Goal: Navigation & Orientation: Find specific page/section

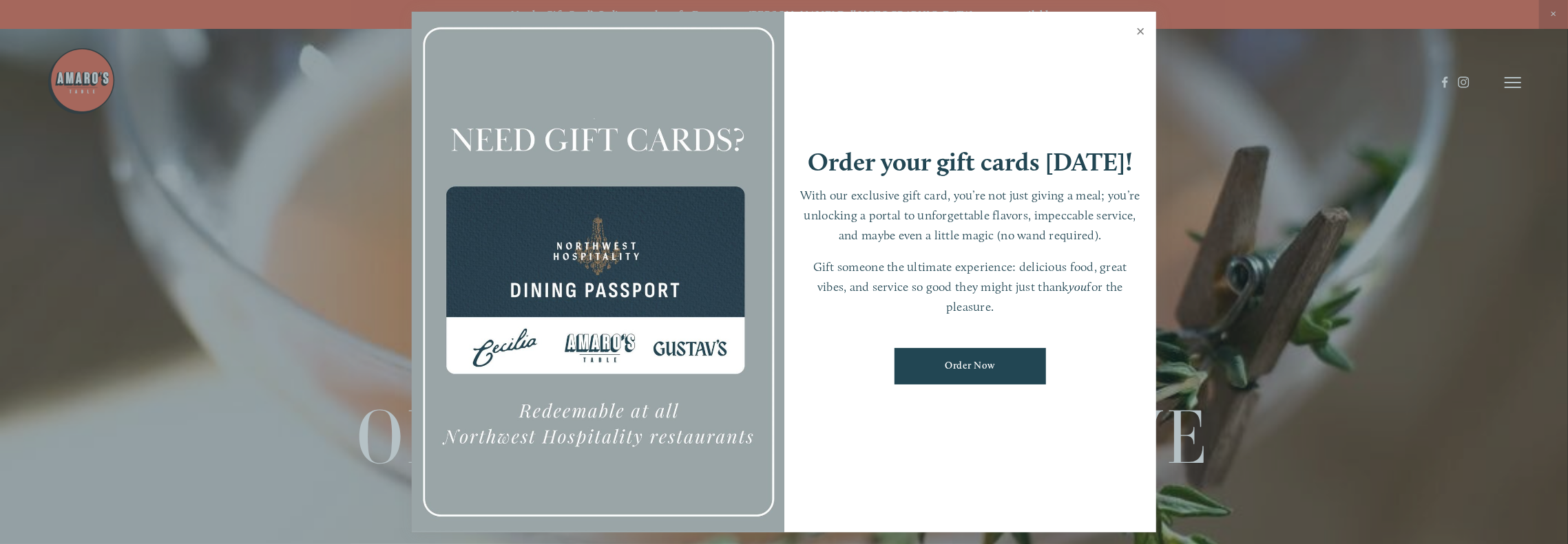
click at [1141, 24] on link "Close" at bounding box center [1141, 33] width 27 height 38
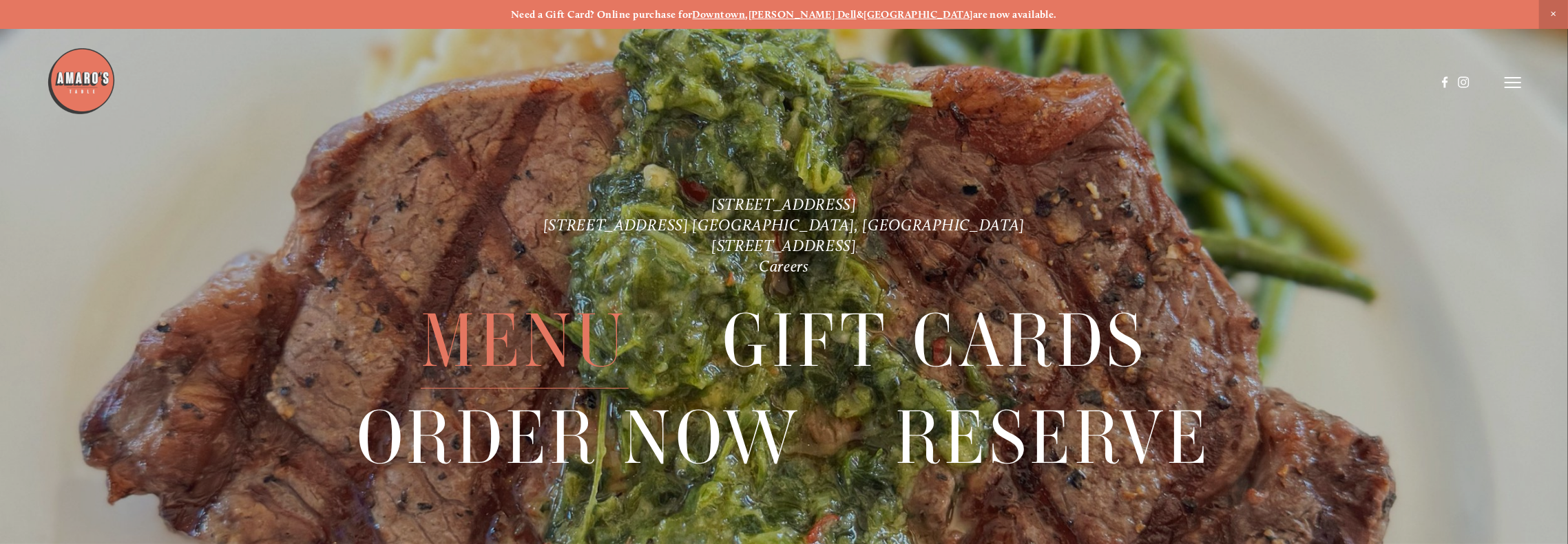
click at [543, 335] on span "Menu" at bounding box center [524, 340] width 208 height 95
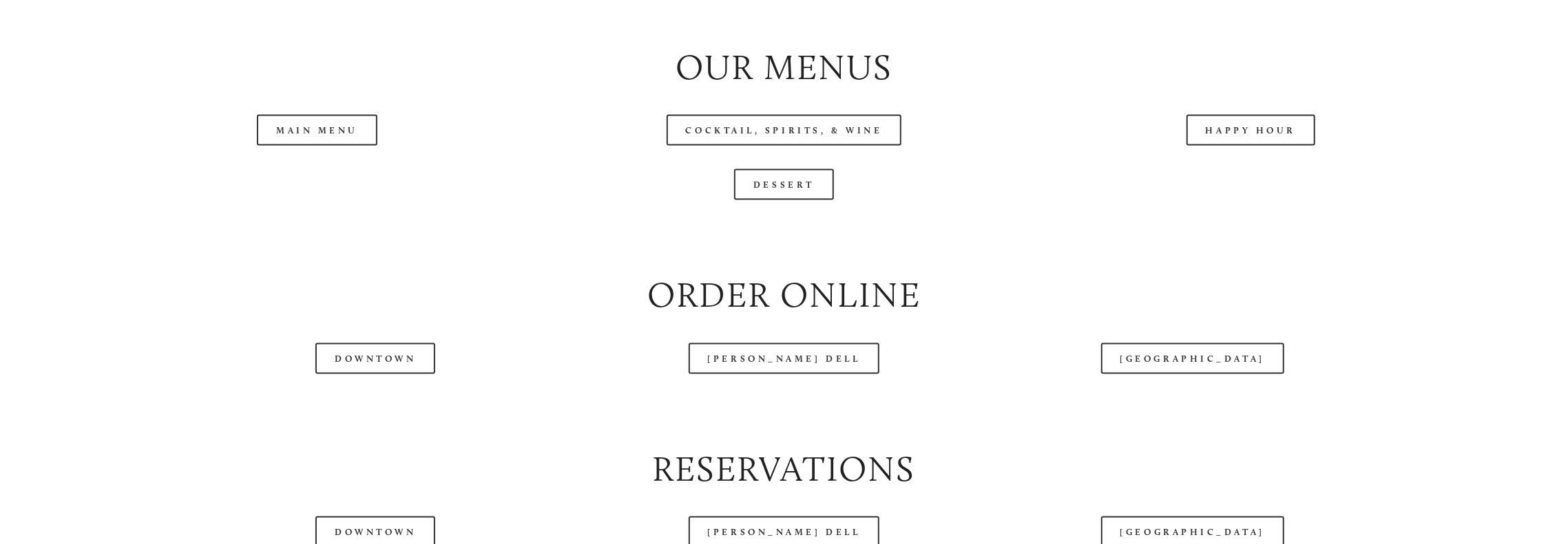
scroll to position [1789, 0]
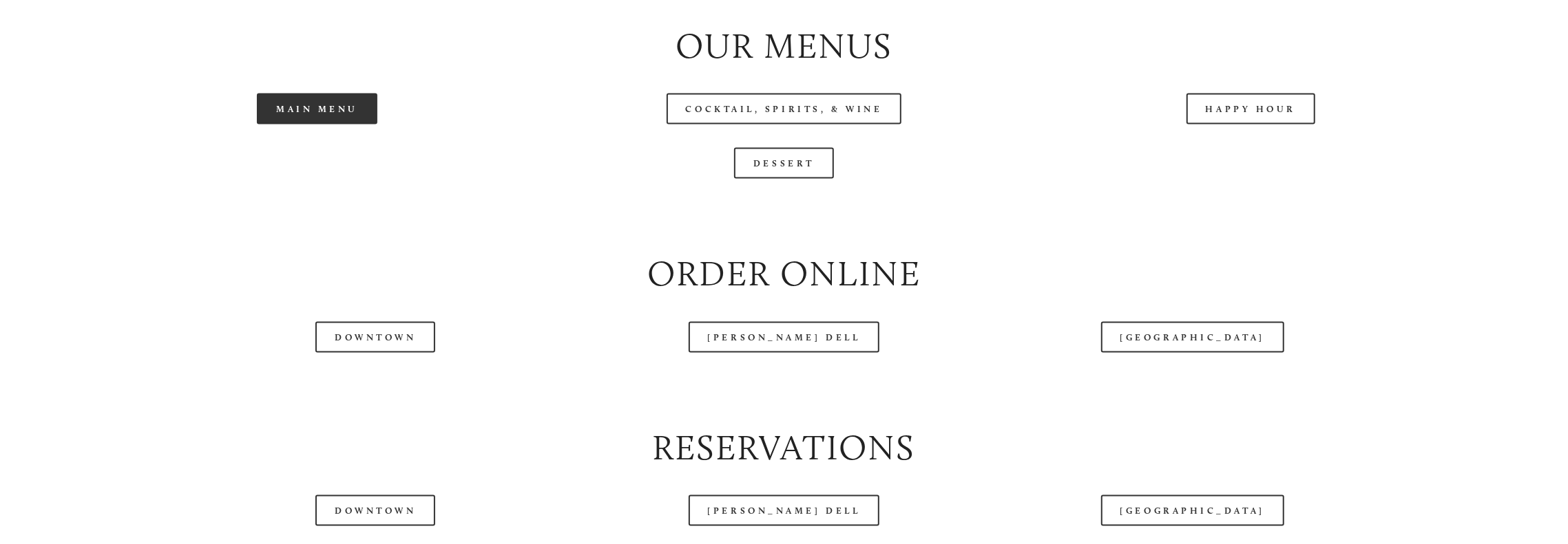
click at [345, 124] on link "Main Menu" at bounding box center [317, 109] width 121 height 31
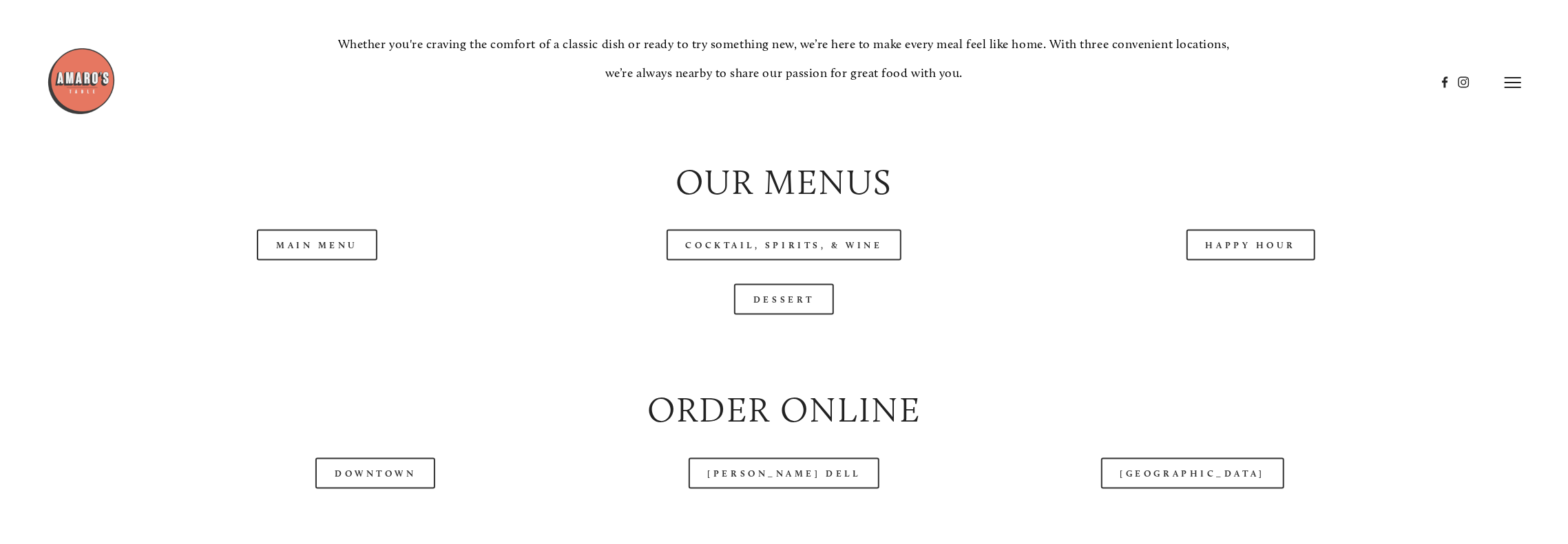
scroll to position [1651, 0]
click at [298, 262] on link "Main Menu" at bounding box center [317, 247] width 121 height 31
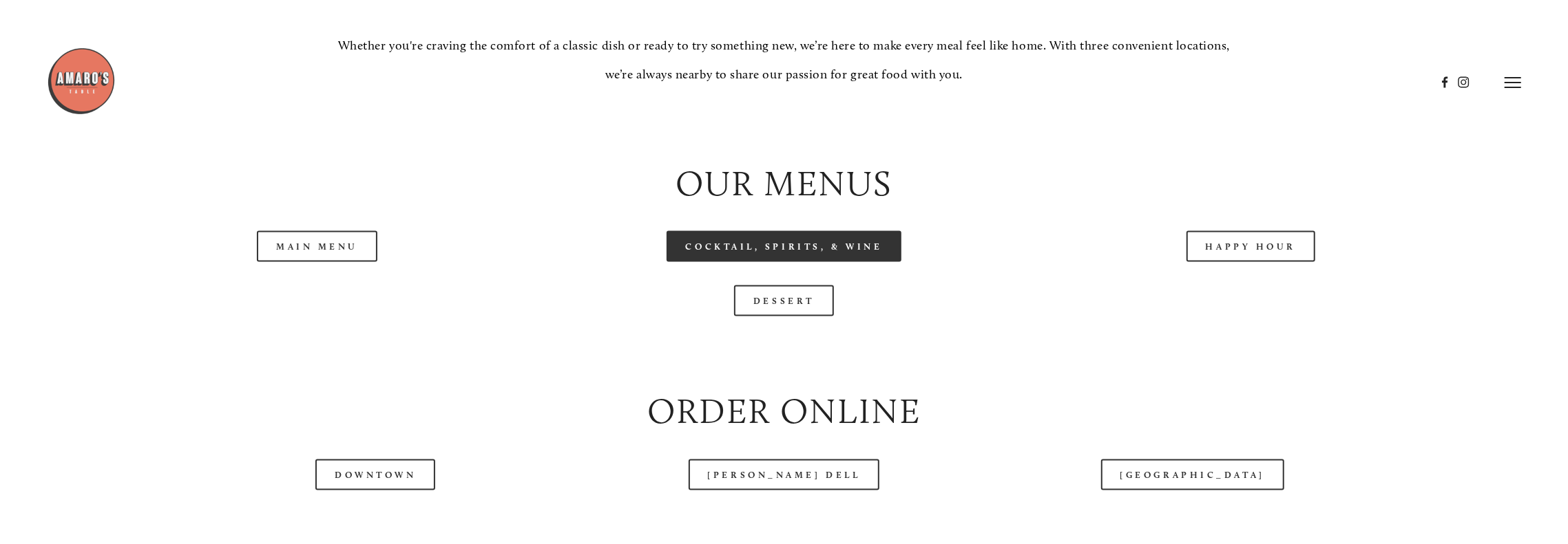
click at [762, 262] on link "Cocktail, Spirits, & Wine" at bounding box center [785, 247] width 236 height 31
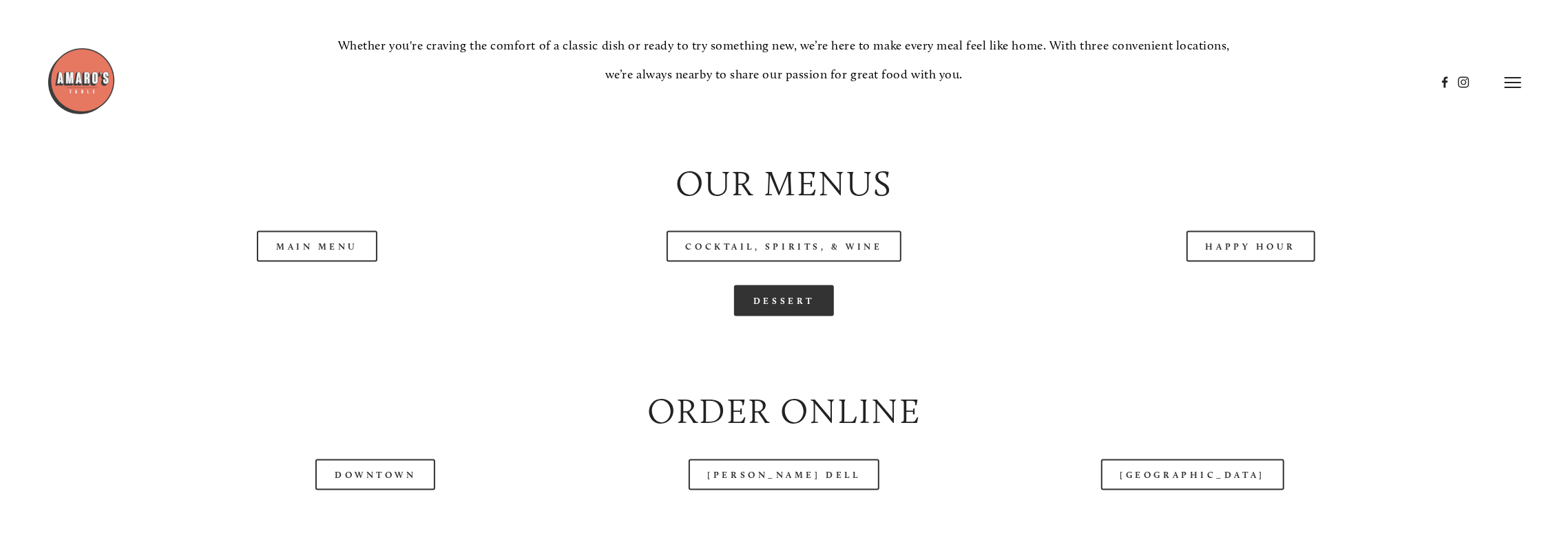
click at [804, 316] on link "Dessert" at bounding box center [784, 301] width 100 height 31
